Goal: Navigation & Orientation: Find specific page/section

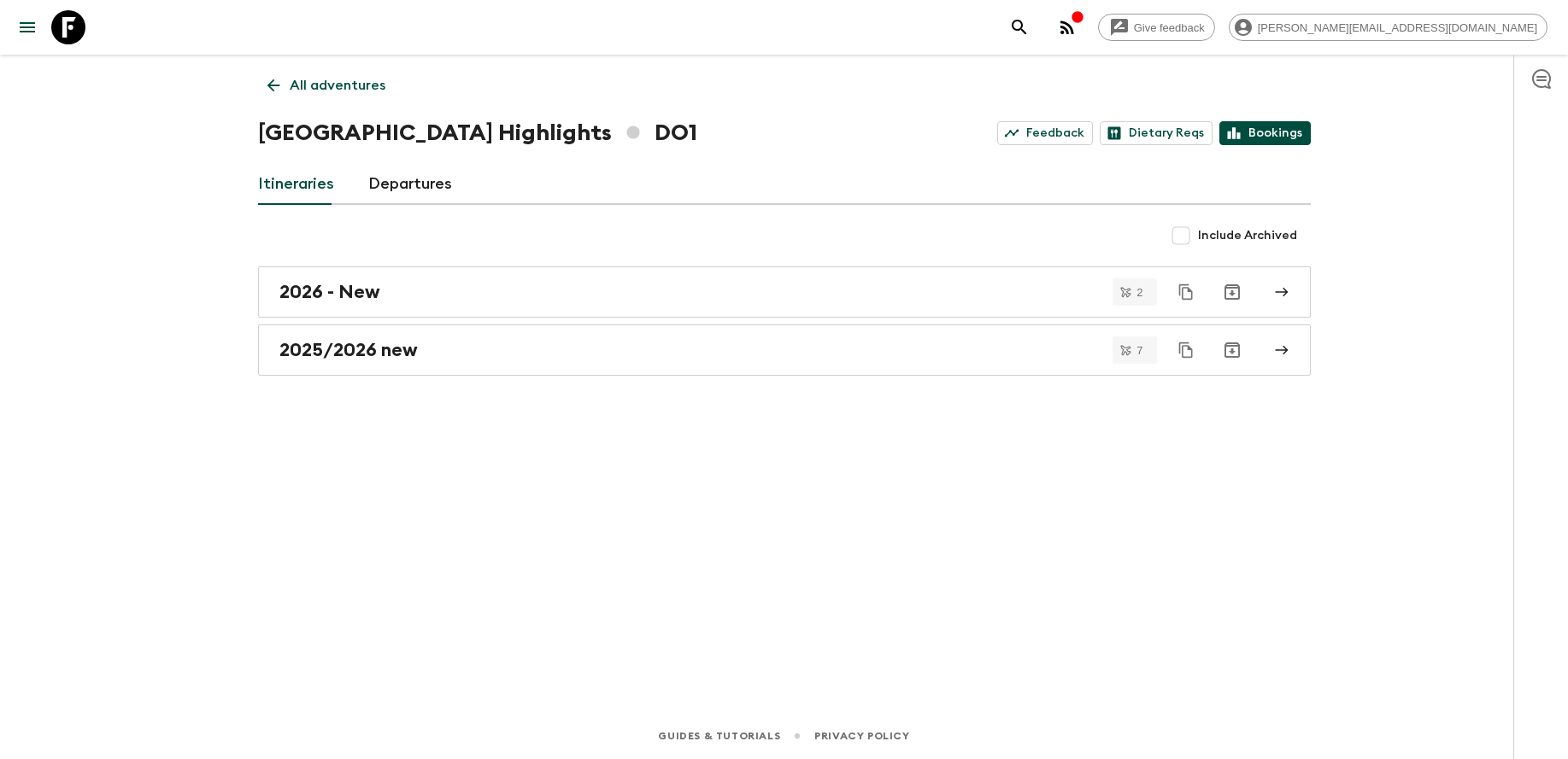
click at [1287, 143] on link "Bookings" at bounding box center [1265, 133] width 91 height 24
click at [362, 81] on p "All adventures" at bounding box center [337, 85] width 96 height 21
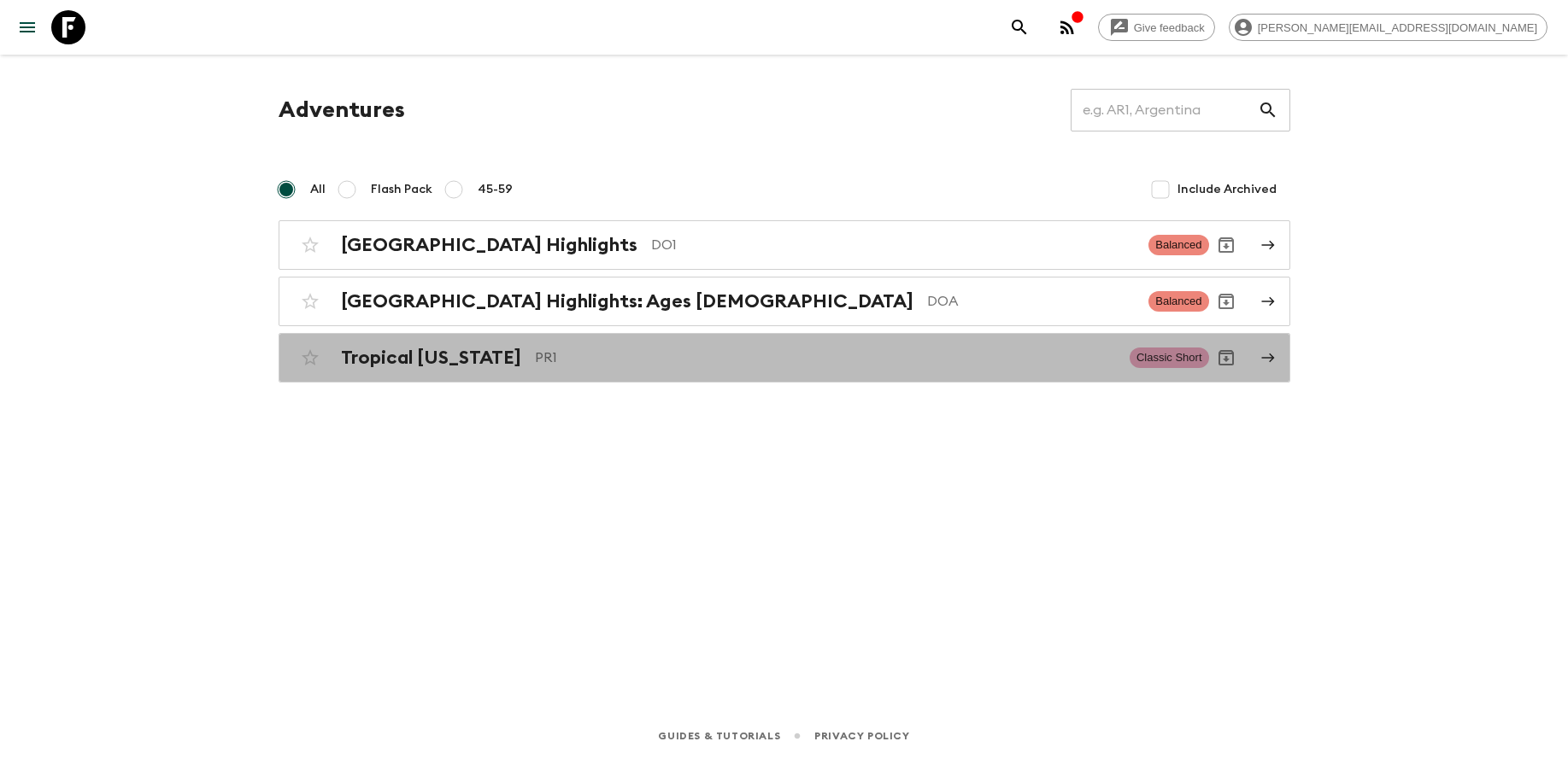
click at [507, 370] on div "Tropical [US_STATE] PR1 Classic Short" at bounding box center [751, 358] width 916 height 34
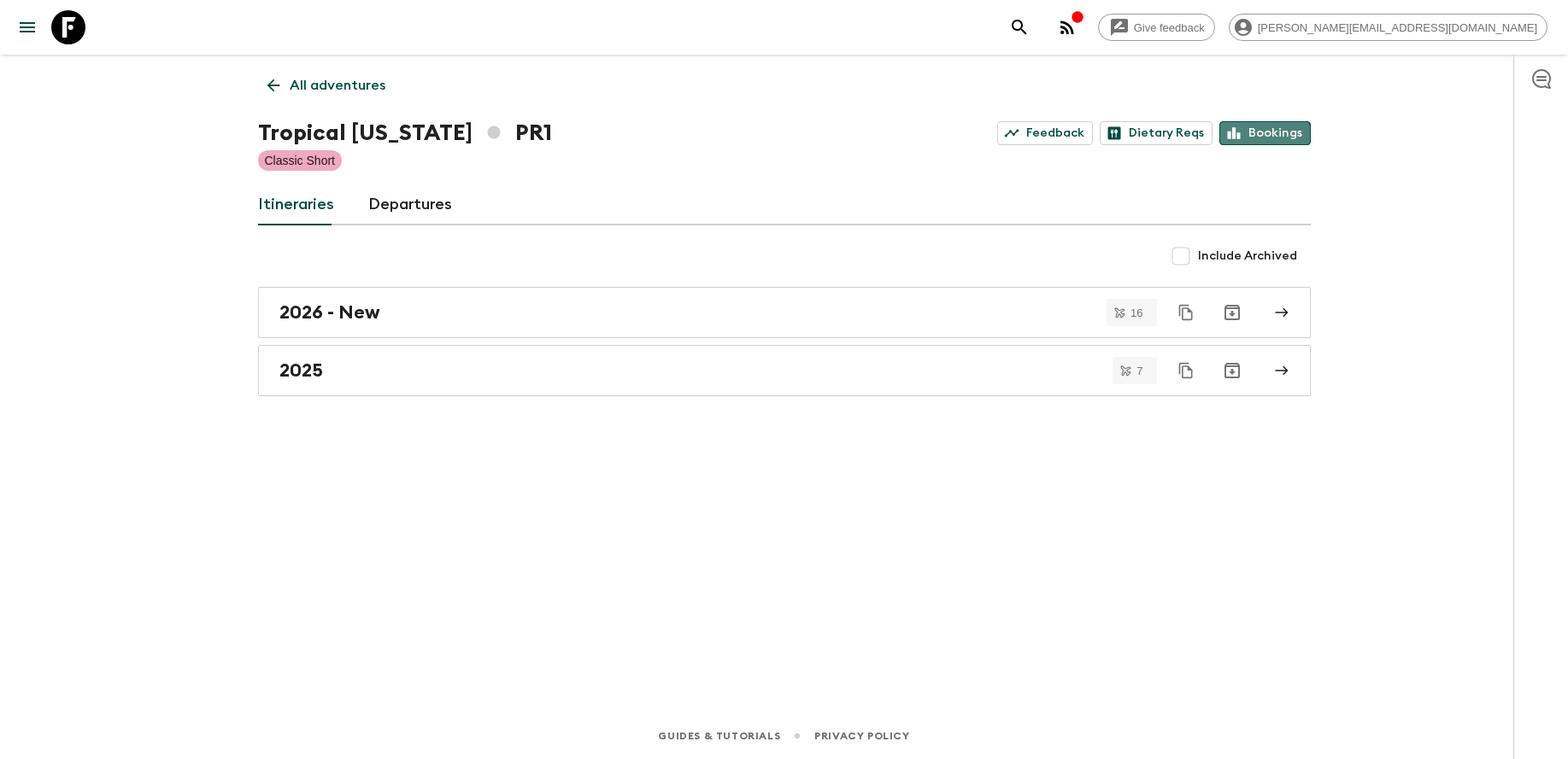
click at [1256, 143] on link "Bookings" at bounding box center [1265, 133] width 91 height 24
